Goal: Information Seeking & Learning: Learn about a topic

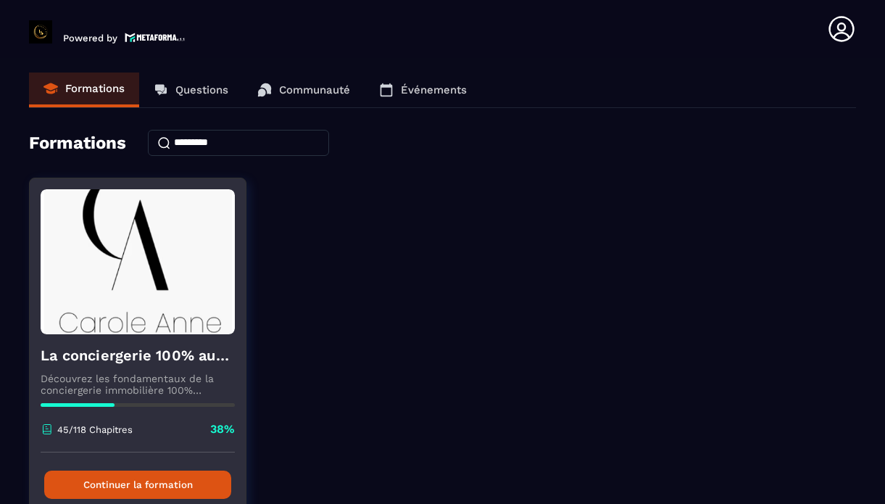
click at [143, 479] on button "Continuer la formation" at bounding box center [137, 485] width 187 height 28
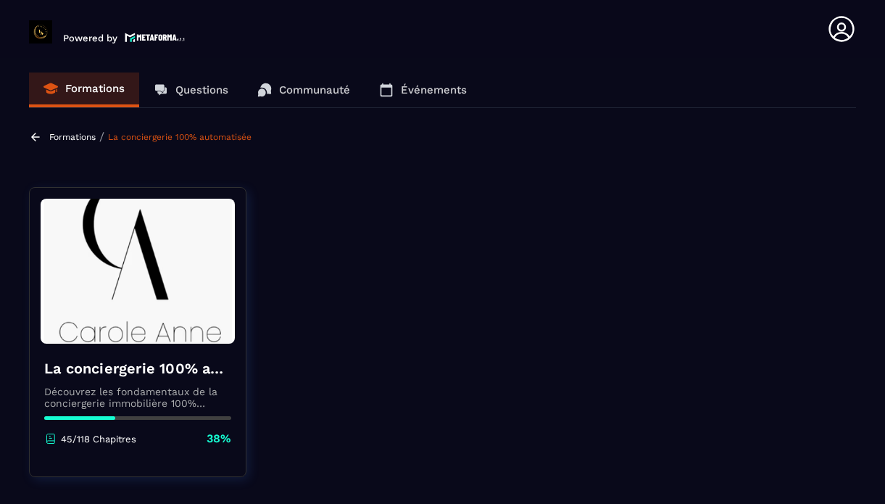
click at [139, 263] on img at bounding box center [138, 271] width 194 height 145
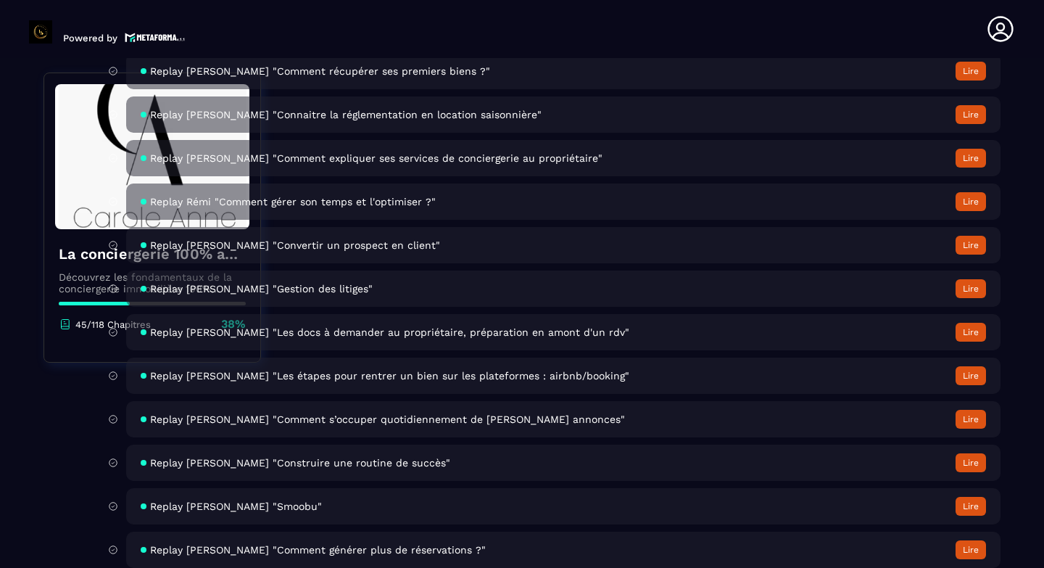
scroll to position [5134, 0]
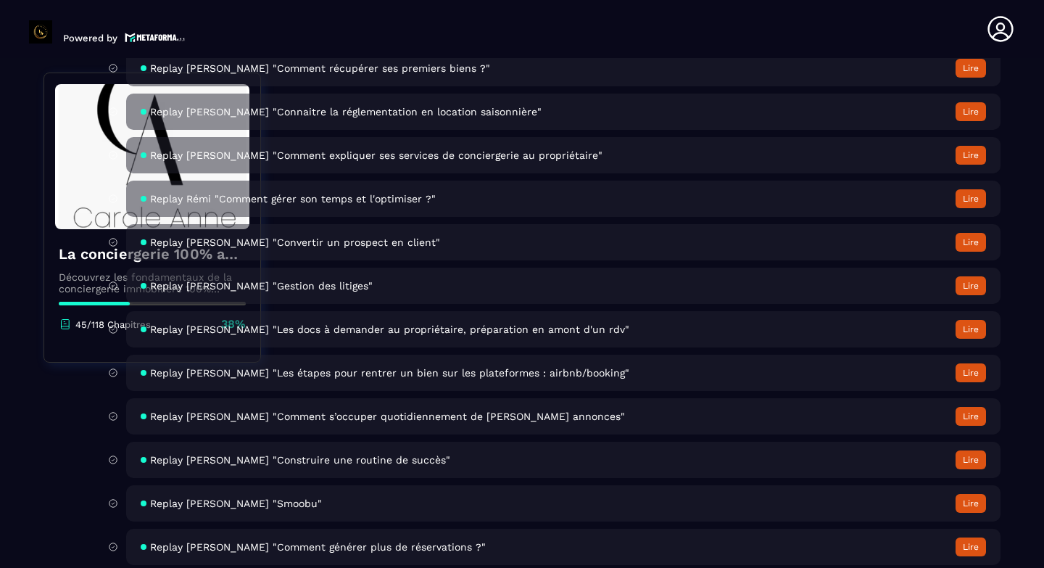
click at [508, 370] on span "Replay [PERSON_NAME] "Les étapes pour rentrer un bien sur les plateformes : air…" at bounding box center [389, 373] width 479 height 12
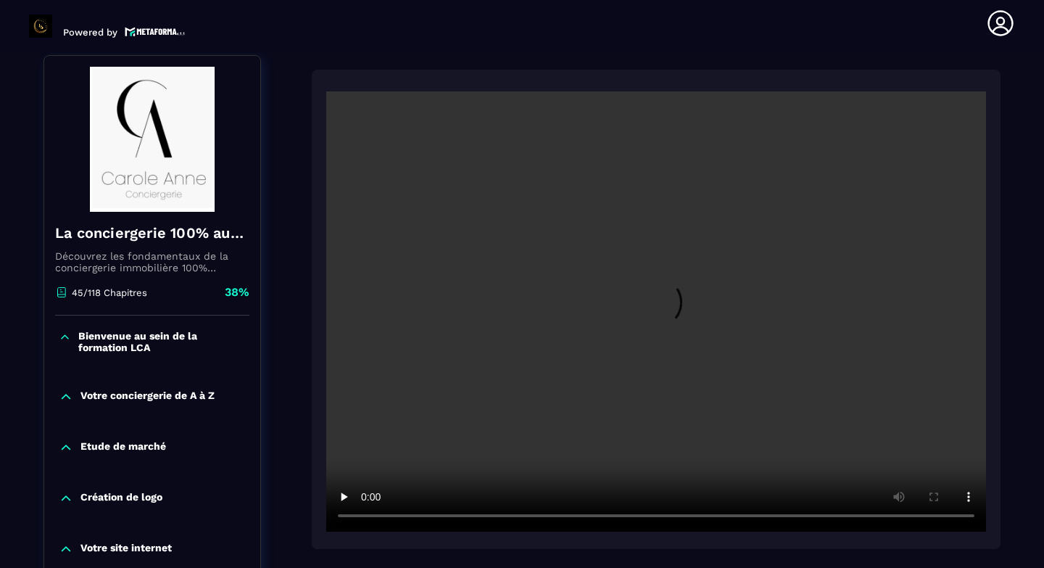
scroll to position [151, 0]
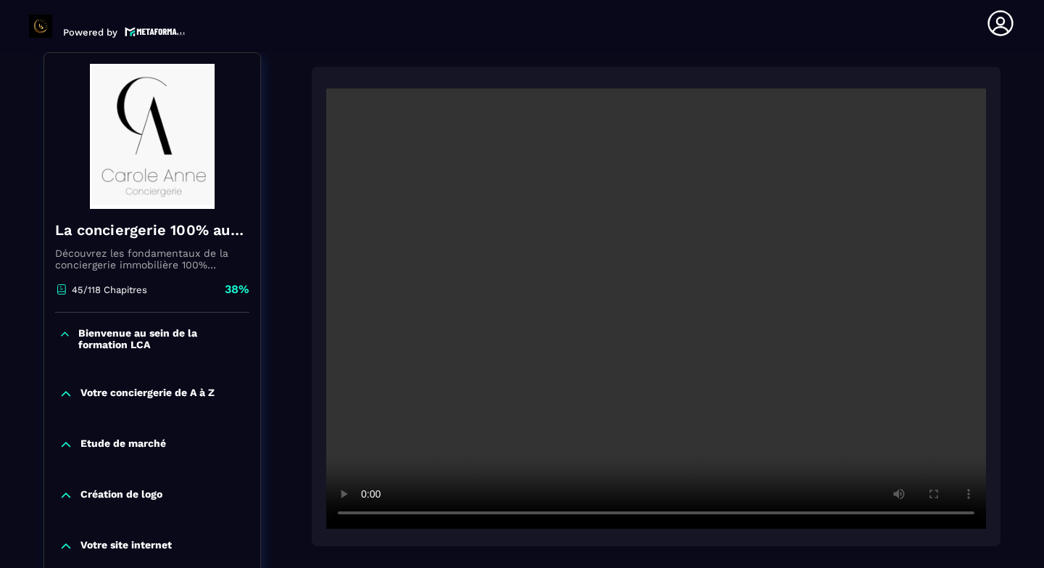
click at [239, 445] on div "Etude de marché" at bounding box center [152, 444] width 216 height 15
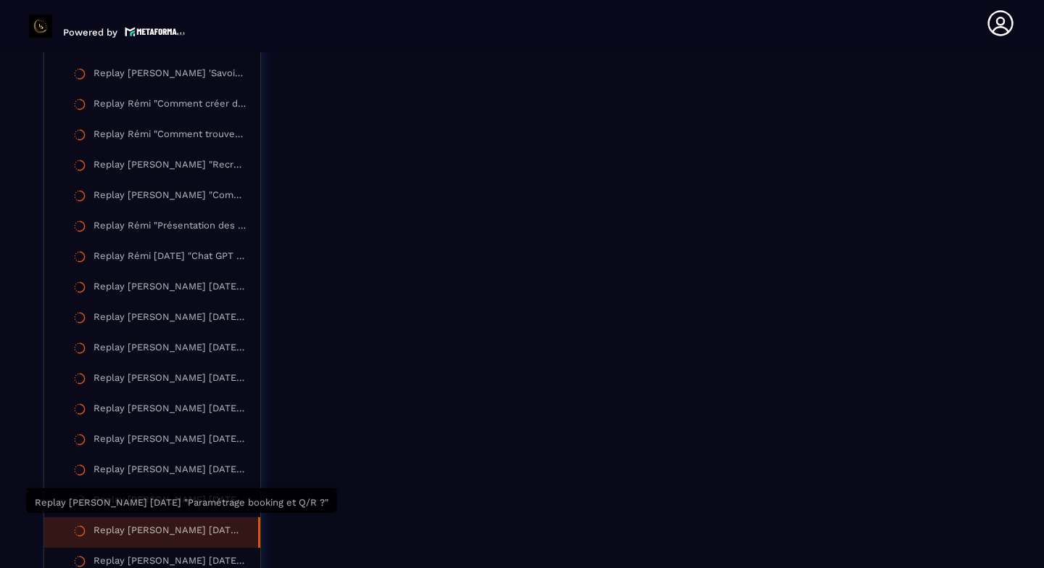
scroll to position [2616, 0]
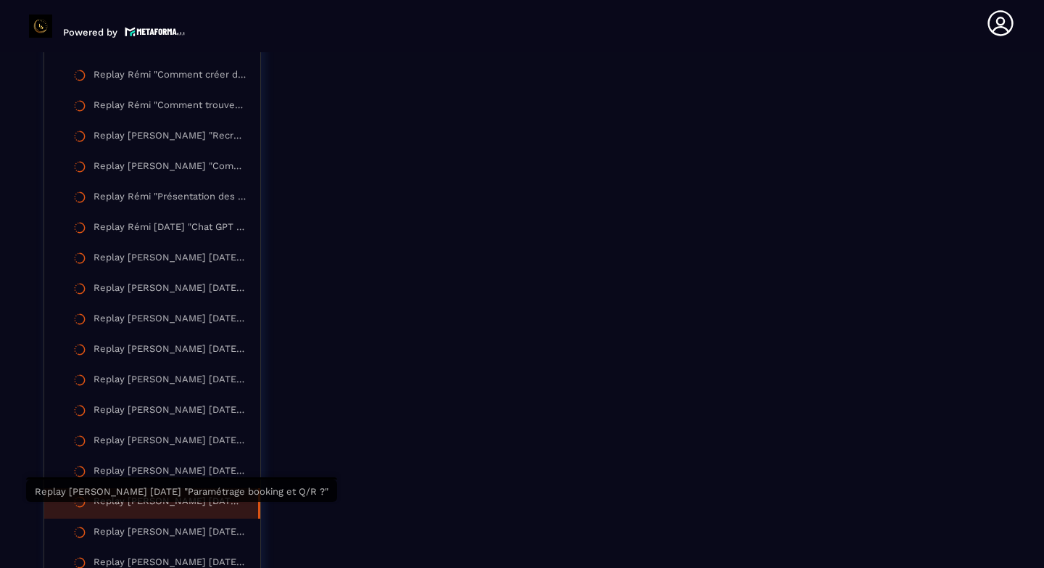
click at [179, 503] on div "Replay [PERSON_NAME] [DATE] "Paramétrage booking et Q/R ?"" at bounding box center [169, 503] width 150 height 16
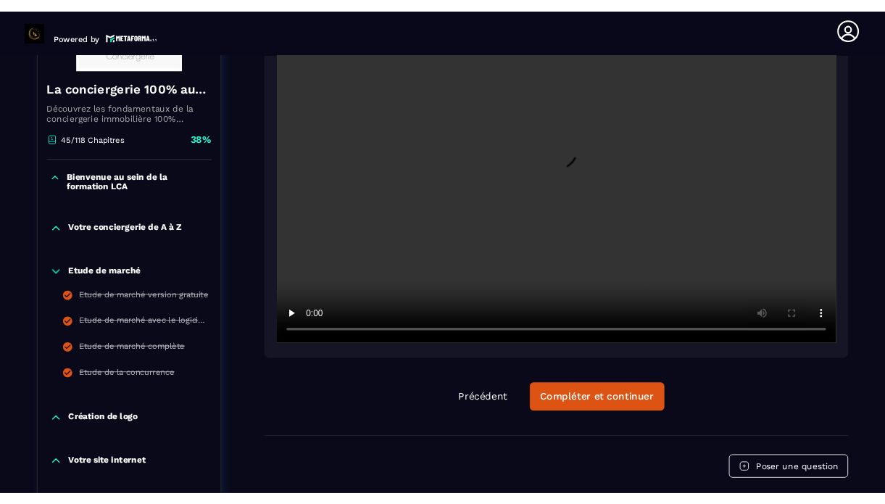
scroll to position [151, 0]
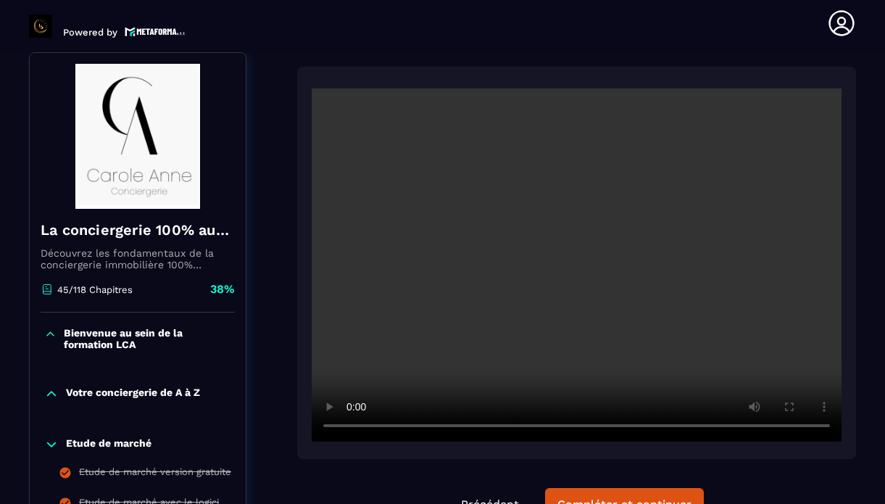
click at [354, 297] on video at bounding box center [577, 264] width 530 height 353
click at [333, 213] on video at bounding box center [577, 264] width 530 height 353
click at [579, 246] on video at bounding box center [577, 264] width 530 height 353
click at [527, 269] on video at bounding box center [577, 264] width 530 height 353
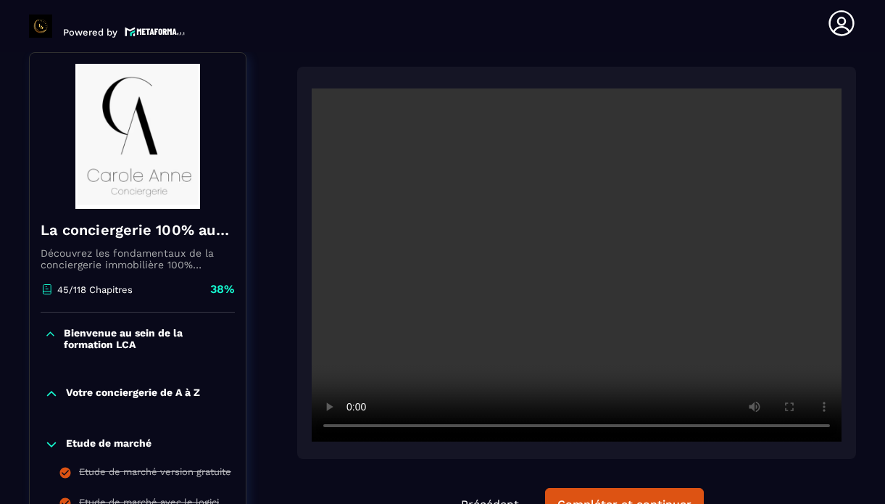
click at [533, 170] on video at bounding box center [577, 264] width 530 height 353
click at [524, 210] on video at bounding box center [577, 264] width 530 height 353
click at [567, 286] on video at bounding box center [577, 264] width 530 height 353
click at [439, 189] on video at bounding box center [577, 264] width 530 height 353
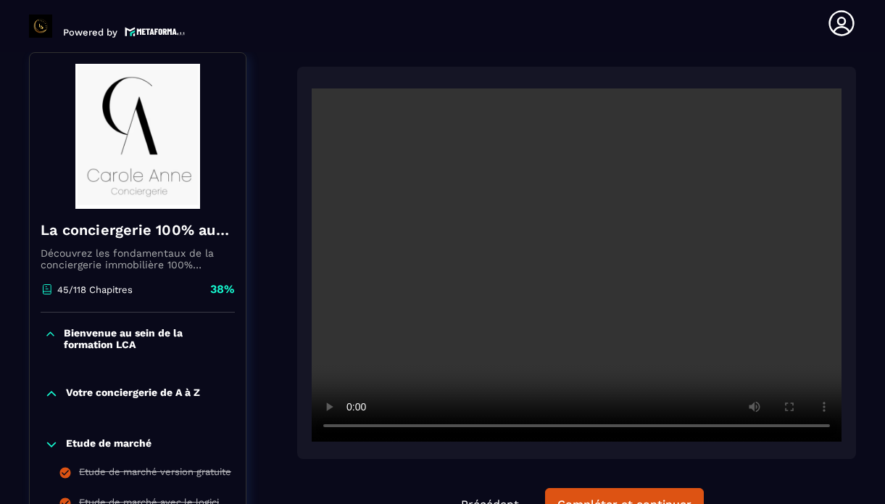
click at [516, 233] on video at bounding box center [577, 264] width 530 height 353
click at [403, 247] on video at bounding box center [577, 264] width 530 height 353
click at [398, 149] on video at bounding box center [577, 264] width 530 height 353
click at [398, 212] on video at bounding box center [577, 264] width 530 height 353
click at [477, 219] on video at bounding box center [577, 264] width 530 height 353
